Goal: Transaction & Acquisition: Purchase product/service

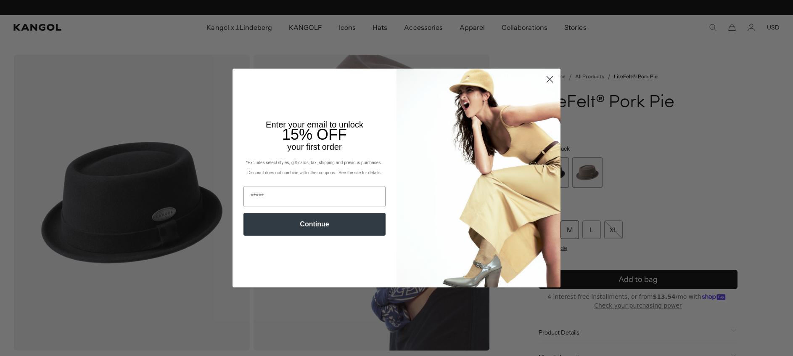
click at [543, 81] on circle "Close dialog" at bounding box center [550, 79] width 14 height 14
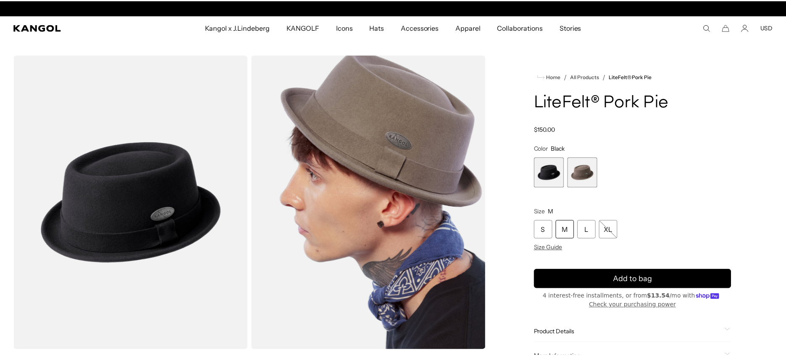
scroll to position [0, 173]
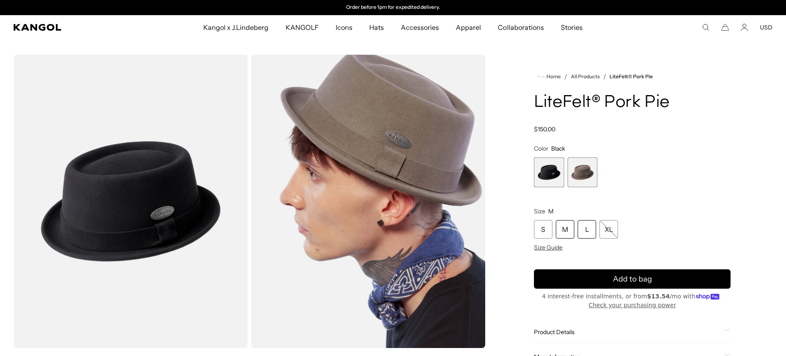
click at [585, 228] on div "L" at bounding box center [587, 229] width 18 height 18
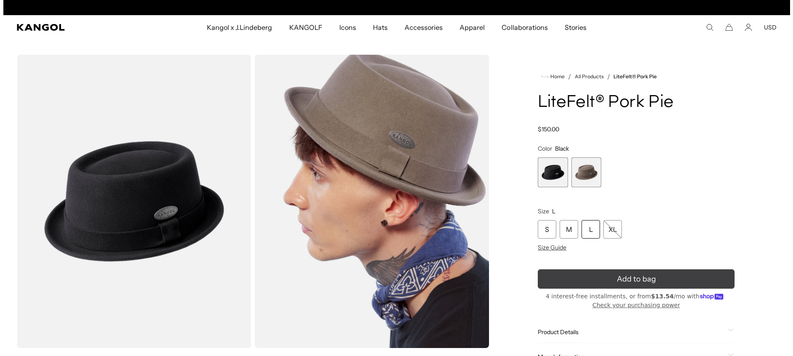
scroll to position [0, 173]
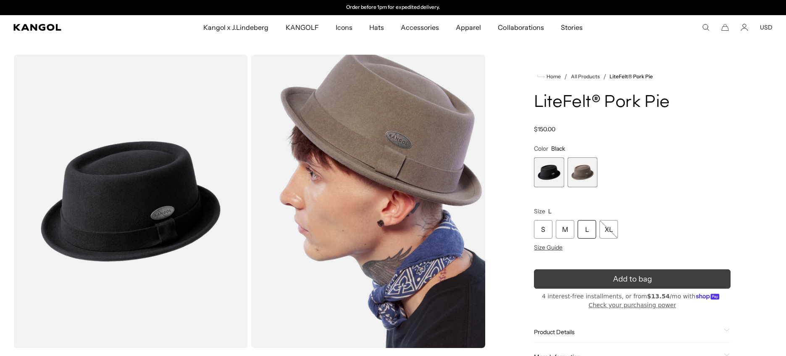
click at [609, 278] on button "Add to bag" at bounding box center [632, 278] width 197 height 19
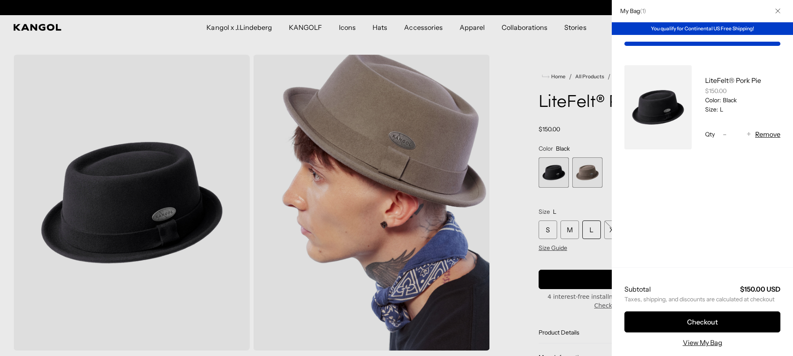
scroll to position [0, 0]
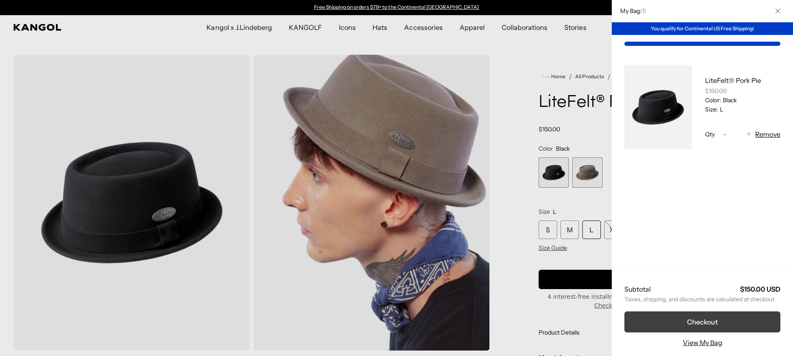
click at [706, 320] on button "Checkout" at bounding box center [702, 321] width 156 height 21
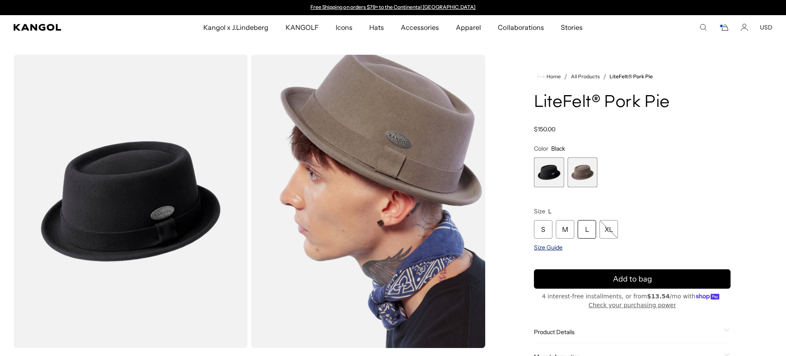
click at [549, 246] on span "Size Guide" at bounding box center [548, 247] width 29 height 8
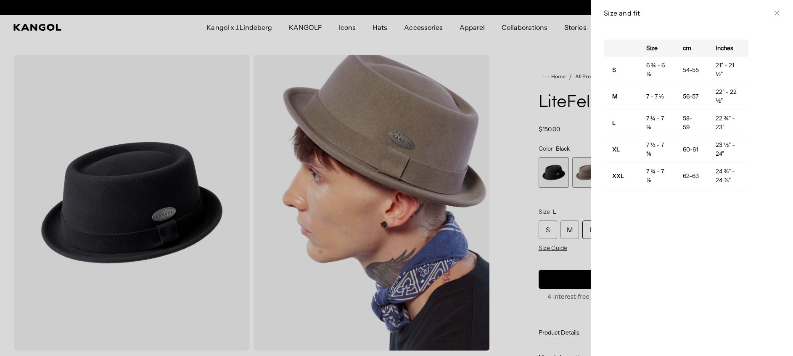
scroll to position [0, 173]
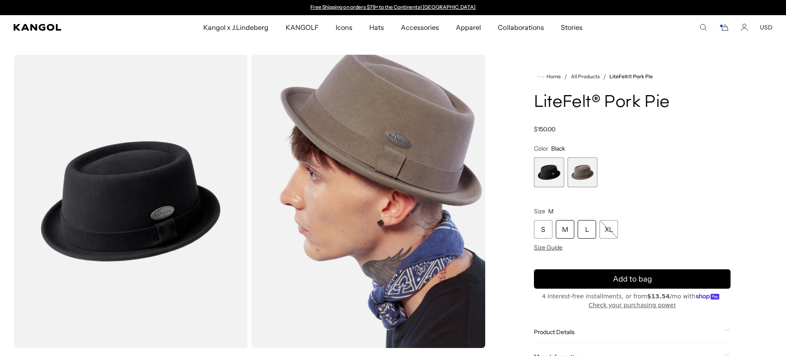
click at [587, 228] on div "L" at bounding box center [587, 229] width 18 height 18
click at [587, 230] on div "L" at bounding box center [587, 229] width 18 height 18
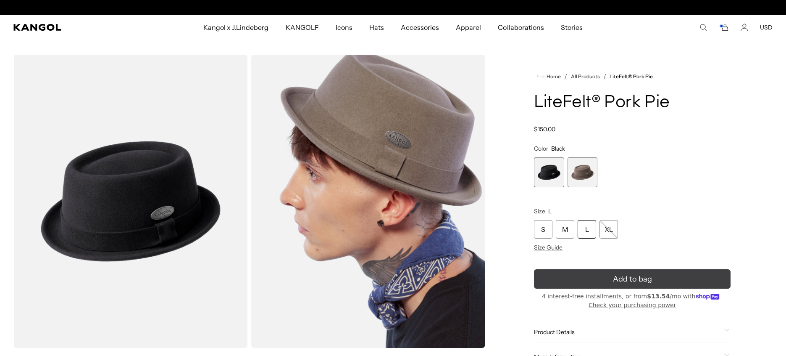
click at [593, 277] on button "Add to bag" at bounding box center [632, 278] width 197 height 19
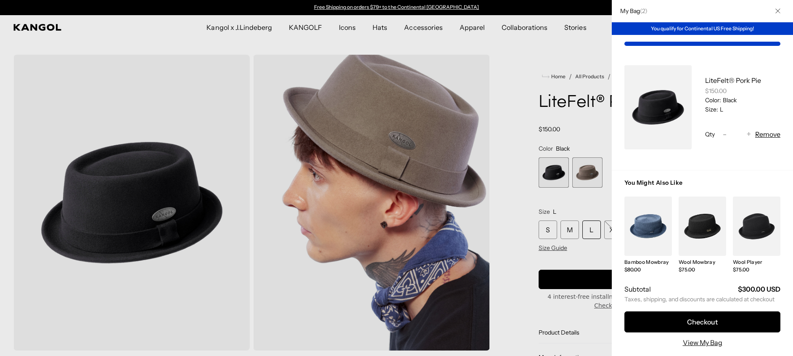
click at [627, 11] on h2 "My Bag ( 2 )" at bounding box center [632, 11] width 32 height 8
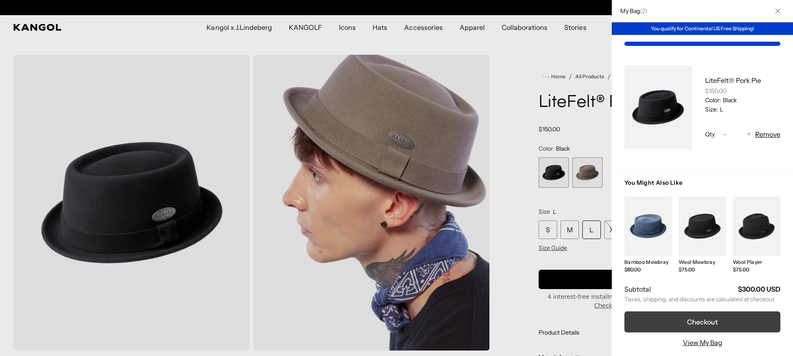
scroll to position [0, 173]
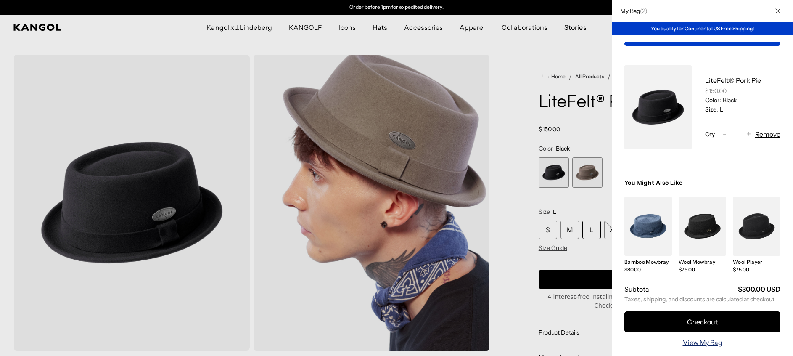
click at [701, 343] on link "View My Bag" at bounding box center [703, 342] width 40 height 10
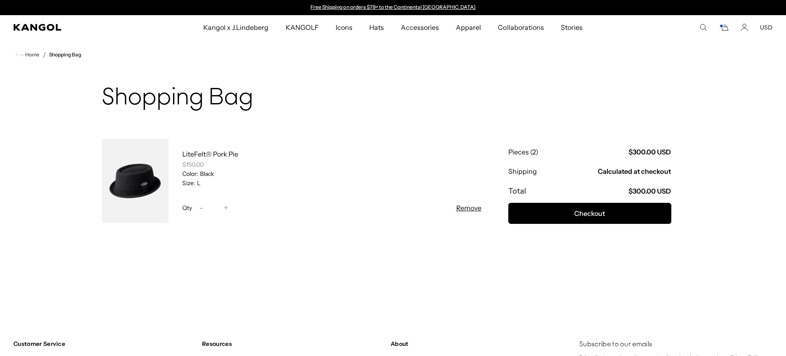
click at [201, 208] on span "-" at bounding box center [202, 207] width 4 height 11
type input "*"
